Goal: Information Seeking & Learning: Learn about a topic

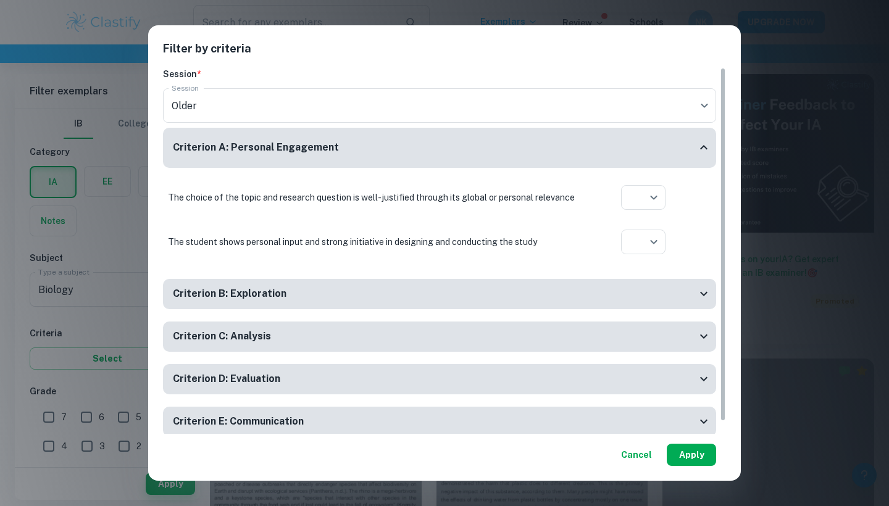
scroll to position [342, 0]
click at [689, 453] on button "Apply" at bounding box center [691, 455] width 49 height 22
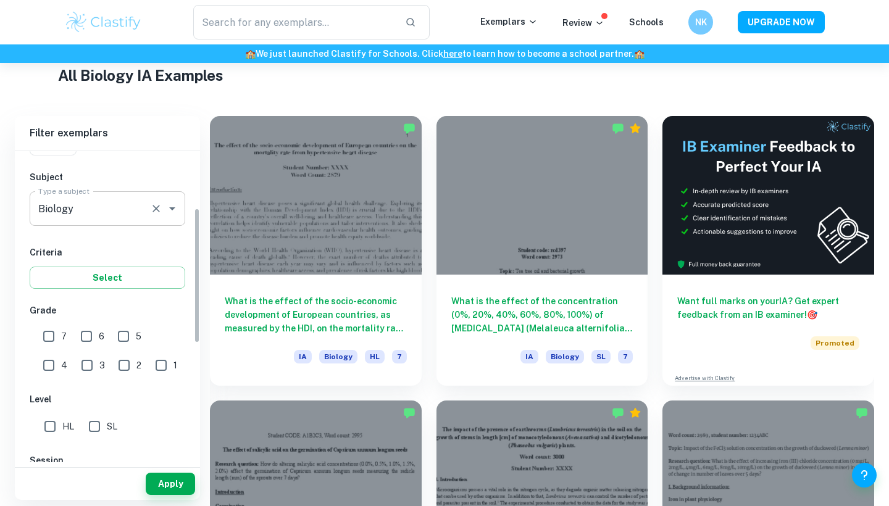
scroll to position [132, 0]
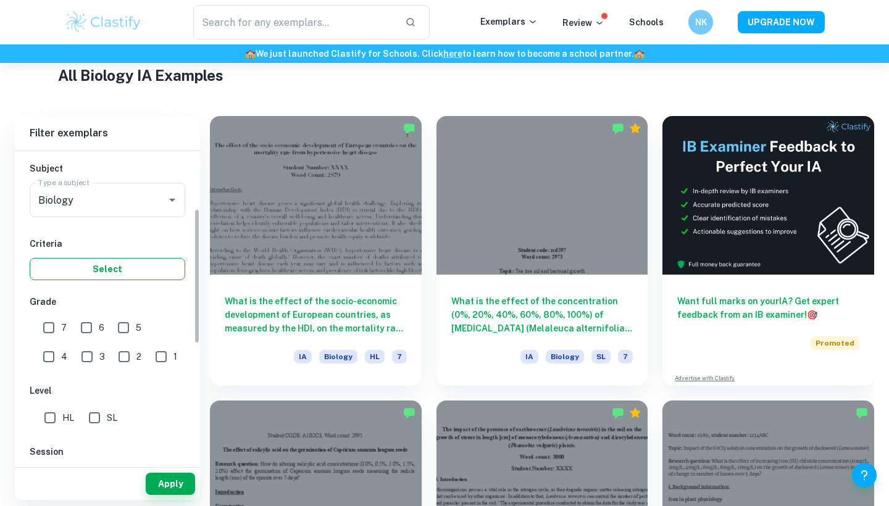
click at [143, 259] on button "Select" at bounding box center [108, 269] width 156 height 22
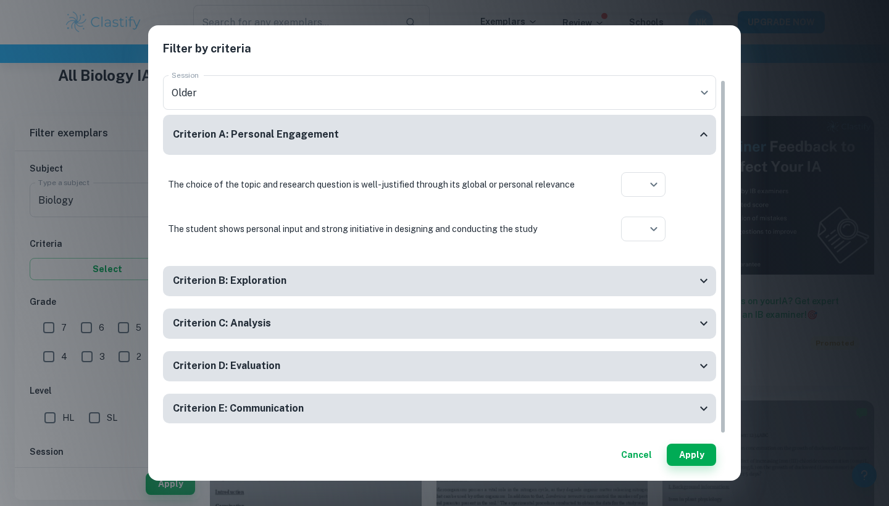
scroll to position [12, 0]
click at [304, 322] on div "Criterion C: Analysis" at bounding box center [435, 324] width 524 height 15
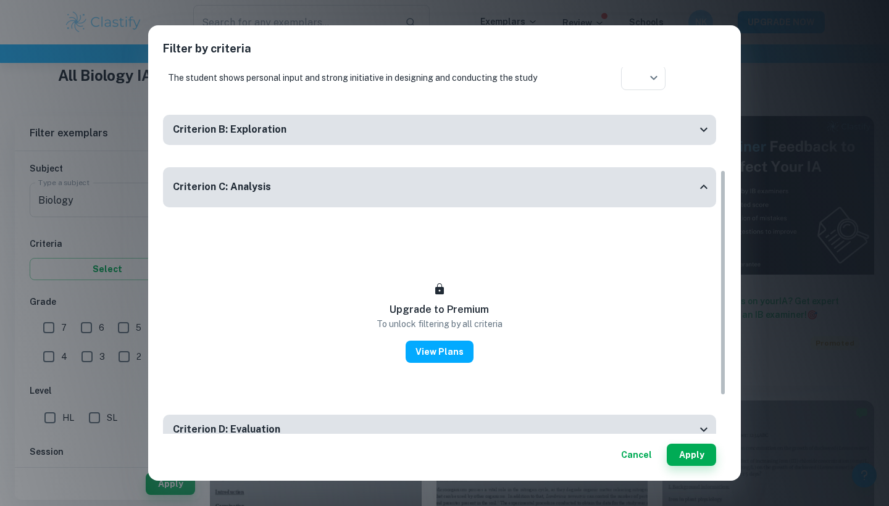
scroll to position [167, 0]
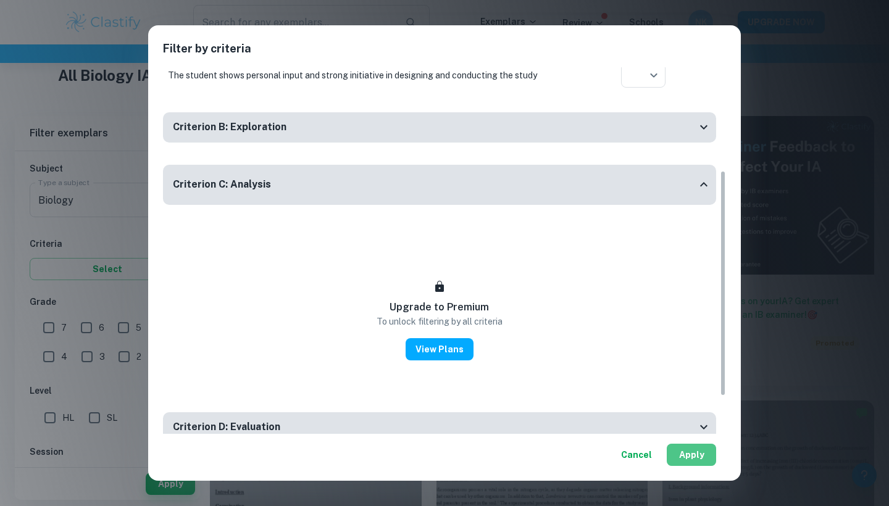
click at [690, 453] on button "Apply" at bounding box center [691, 455] width 49 height 22
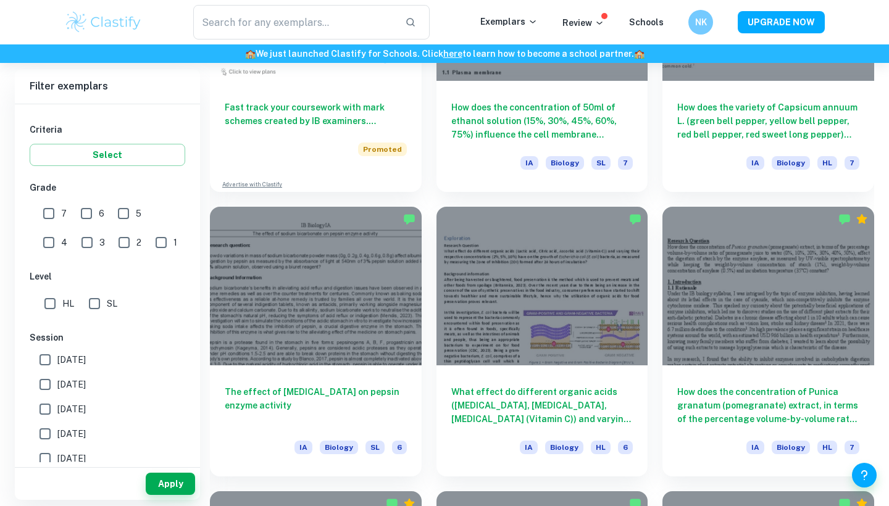
scroll to position [1082, 0]
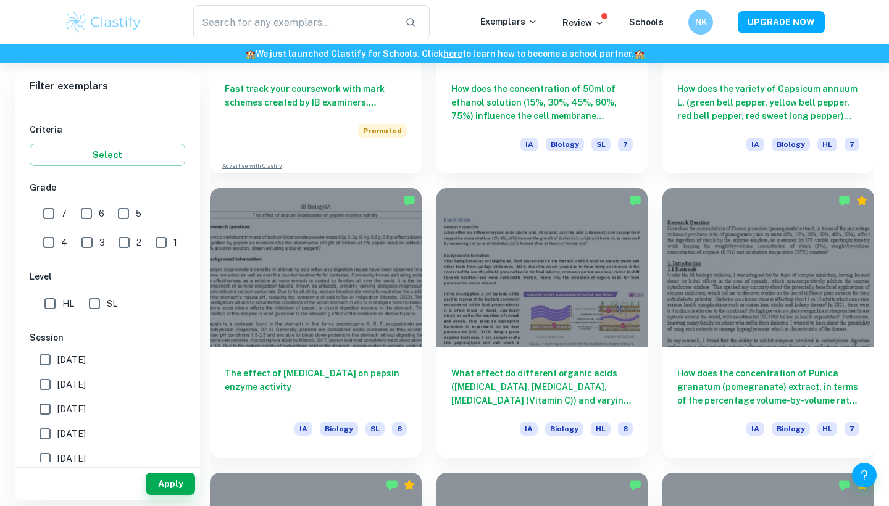
click at [56, 303] on input "HL" at bounding box center [50, 303] width 25 height 25
checkbox input "true"
click at [172, 493] on button "Apply" at bounding box center [170, 484] width 49 height 22
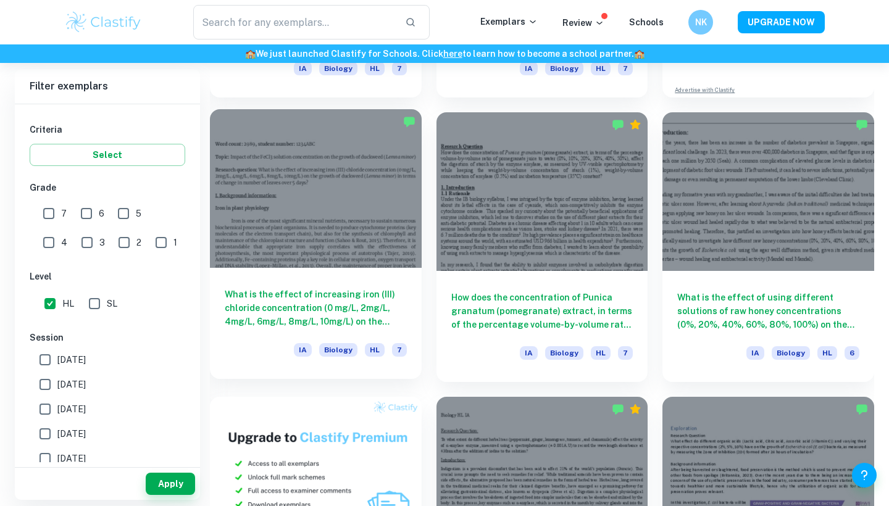
scroll to position [585, 0]
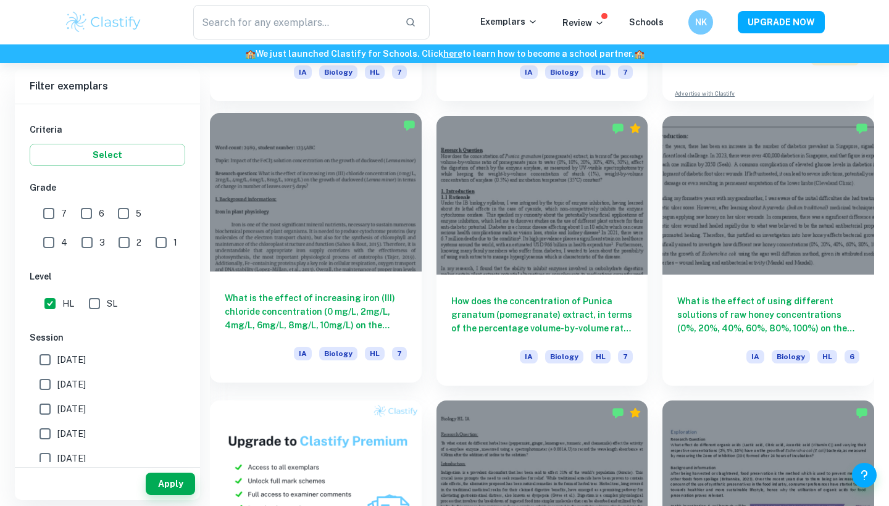
click at [360, 263] on div at bounding box center [316, 192] width 212 height 159
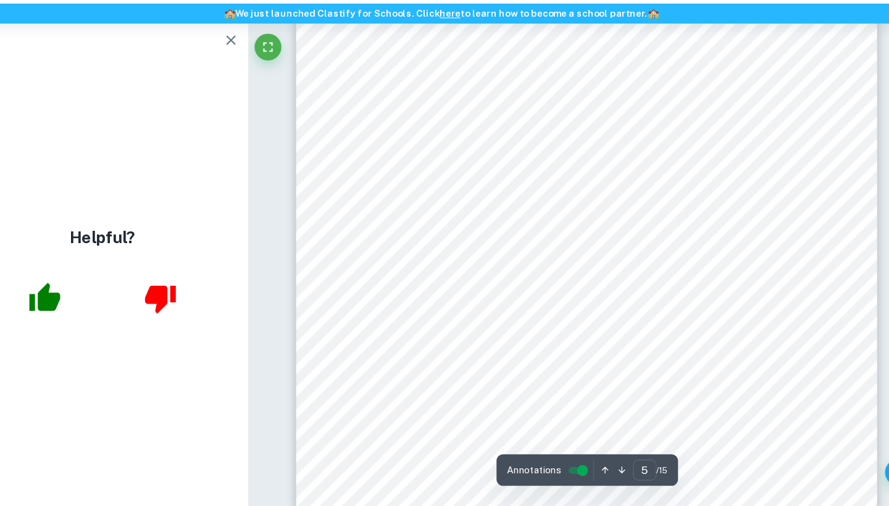
scroll to position [3541, 0]
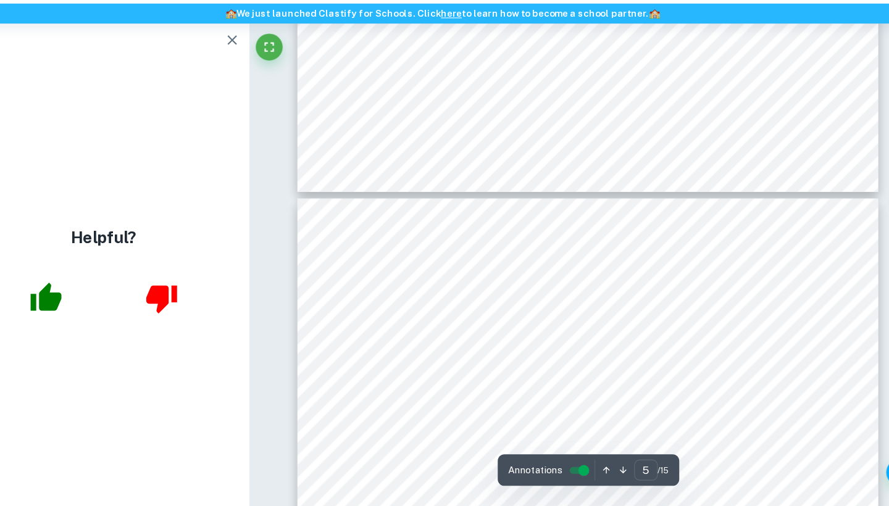
type input "6"
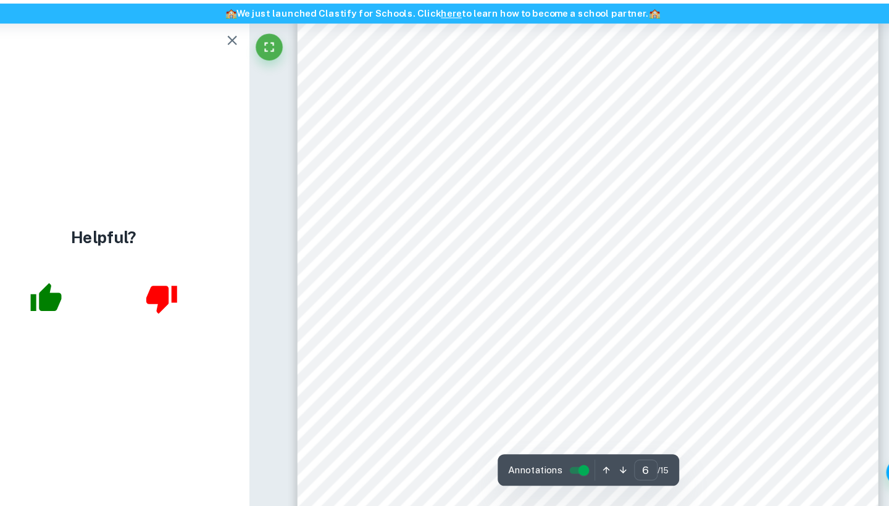
scroll to position [4158, 0]
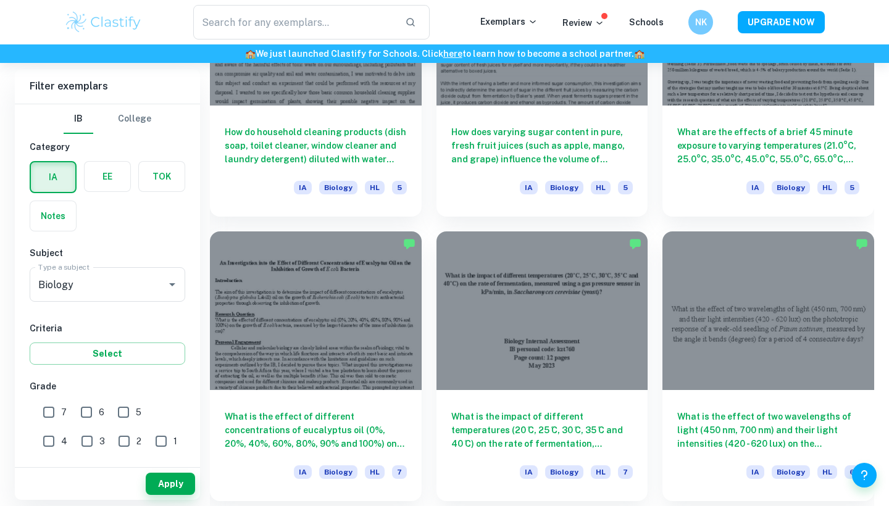
scroll to position [1672, 0]
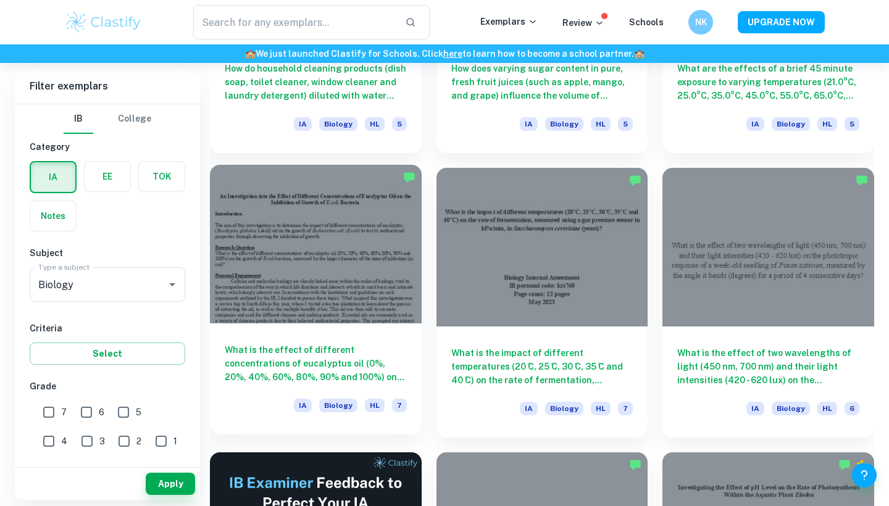
click at [395, 357] on h6 "What is the effect of different concentrations of eucalyptus oil (0%, 20%, 40%,…" at bounding box center [316, 363] width 182 height 41
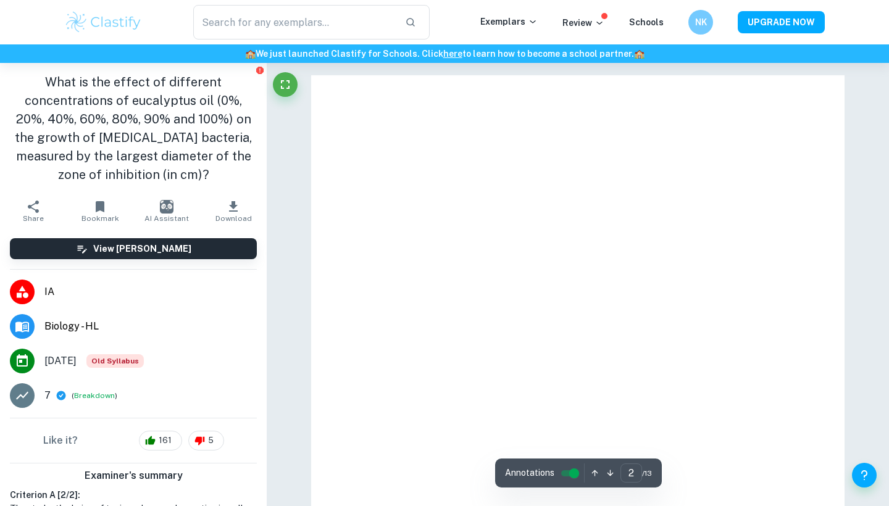
type input "1"
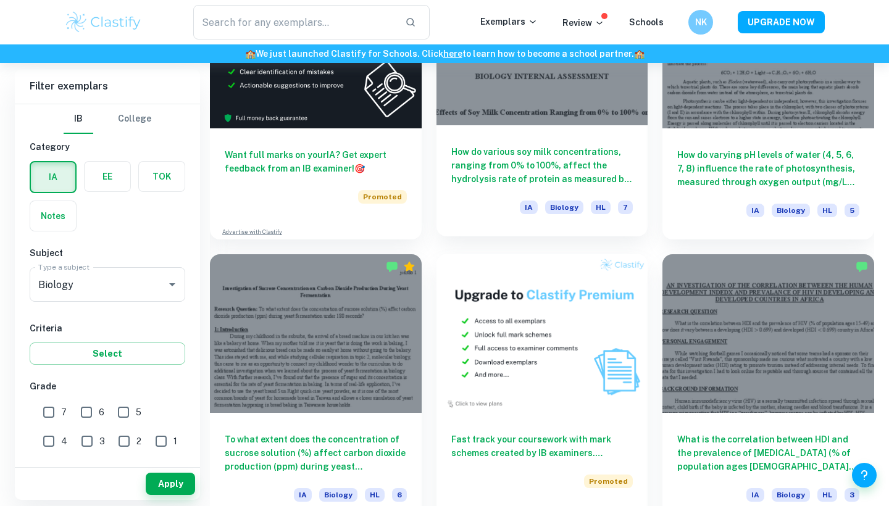
scroll to position [2155, 0]
click at [465, 204] on div "IA Biology HL 7" at bounding box center [542, 210] width 182 height 21
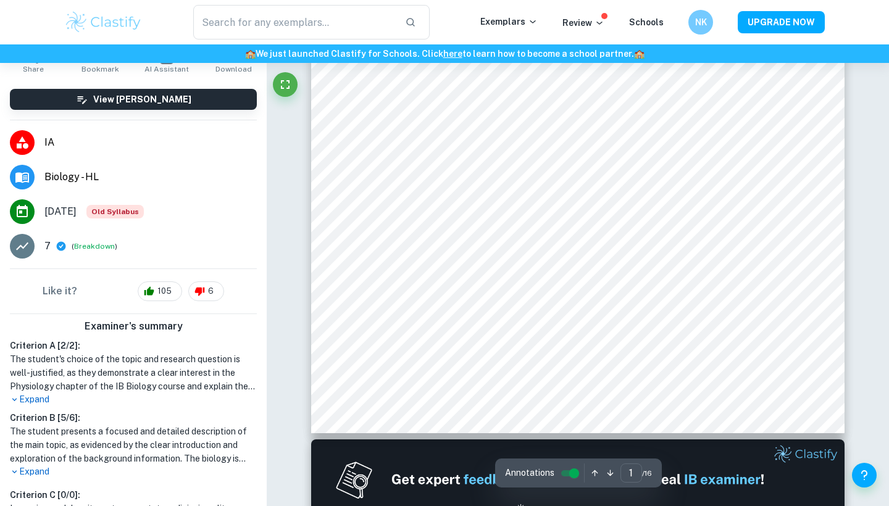
scroll to position [504, 0]
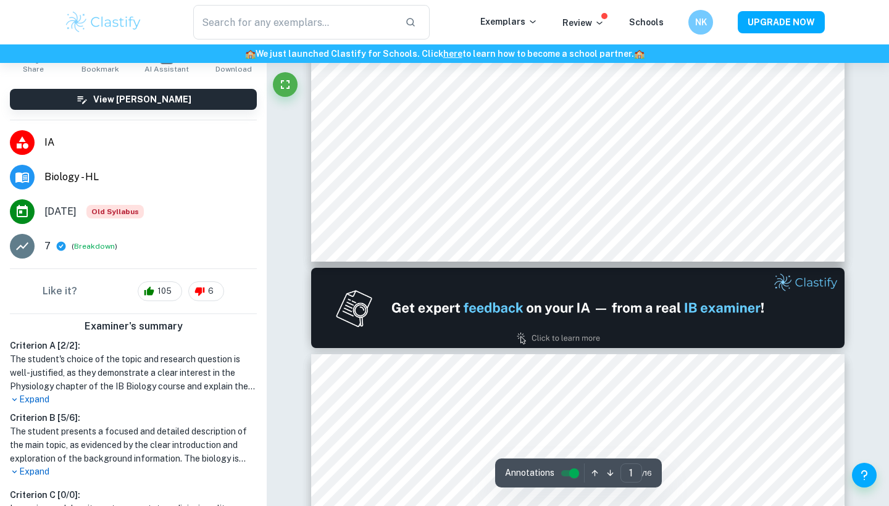
click at [49, 399] on p "Expand" at bounding box center [133, 399] width 247 height 13
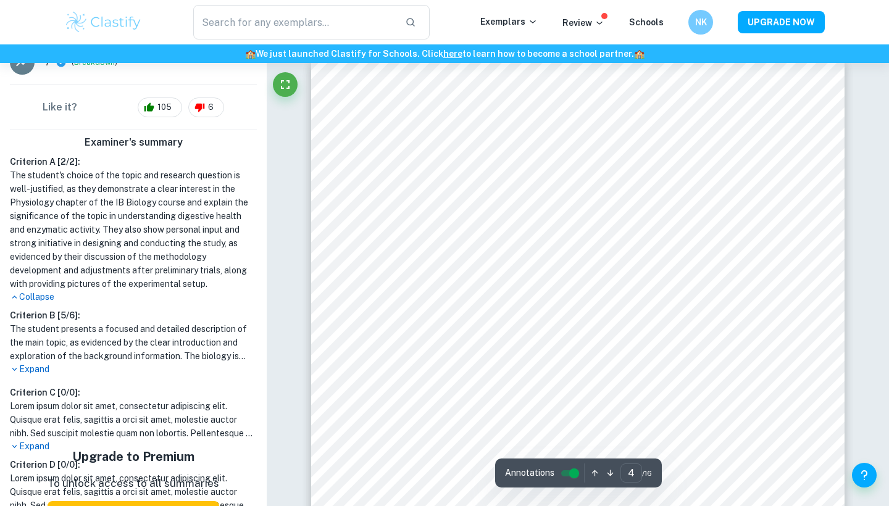
scroll to position [425, 0]
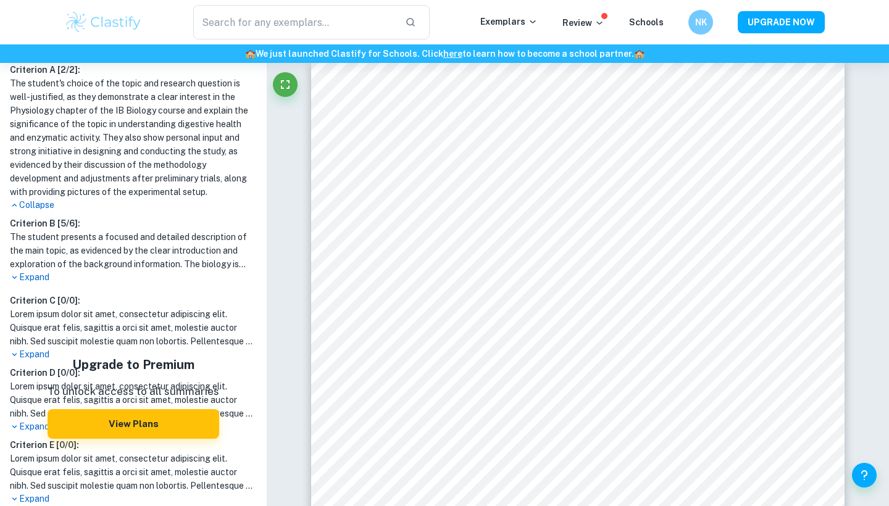
click at [49, 277] on p "Expand" at bounding box center [133, 277] width 247 height 13
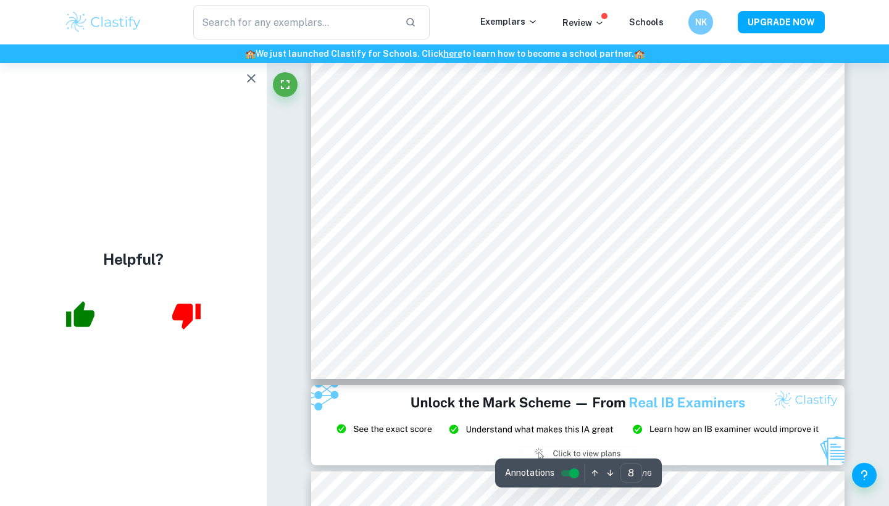
scroll to position [5435, 0]
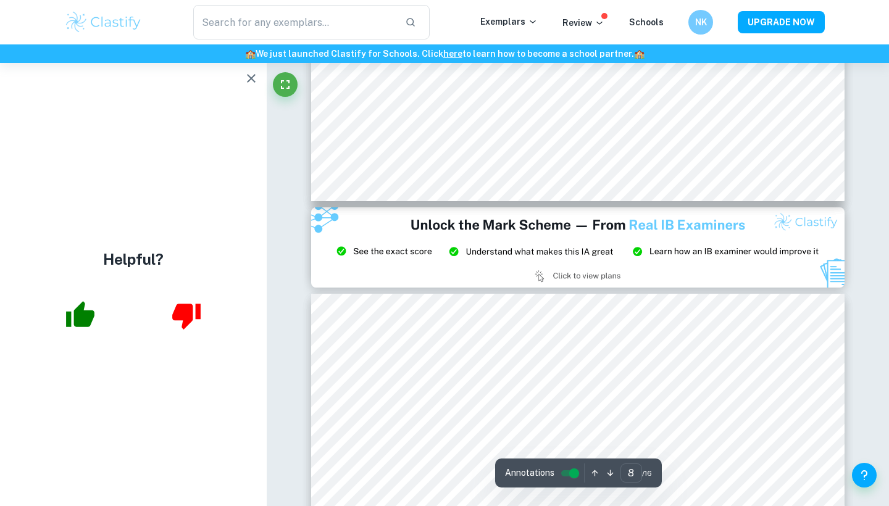
type input "9"
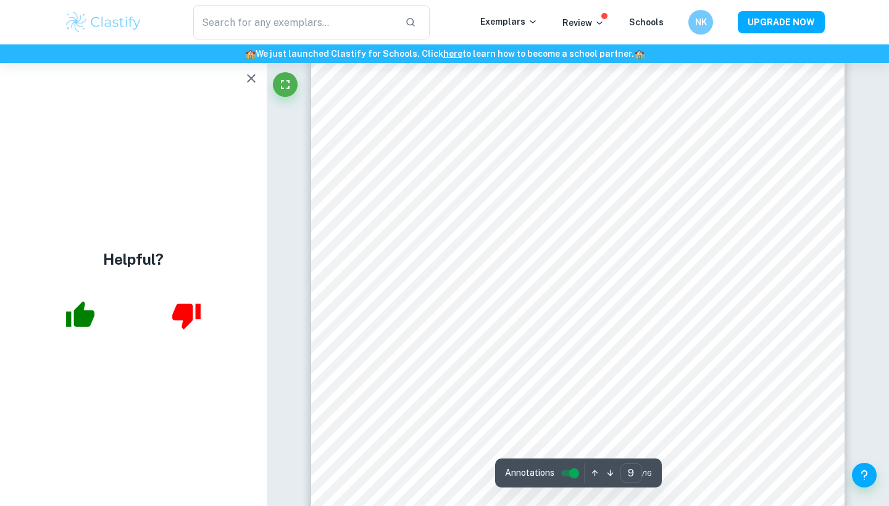
scroll to position [5884, 0]
